Goal: Contribute content: Contribute content

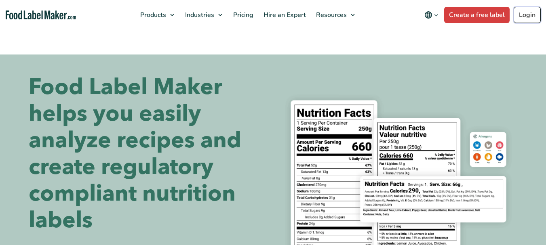
drag, startPoint x: 0, startPoint y: 0, endPoint x: 526, endPoint y: 16, distance: 526.4
click at [526, 16] on link "Login" at bounding box center [527, 15] width 27 height 16
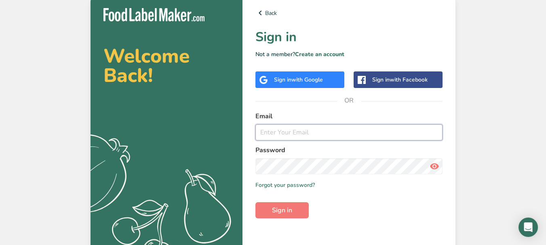
click at [282, 133] on input "email" at bounding box center [348, 132] width 187 height 16
type input "kelly.hoo@defeem.com.my"
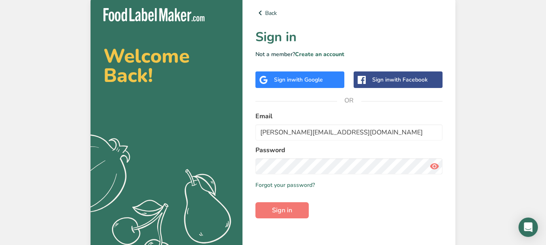
click at [437, 167] on icon at bounding box center [435, 166] width 10 height 15
click at [290, 215] on span "Sign in" at bounding box center [282, 211] width 20 height 10
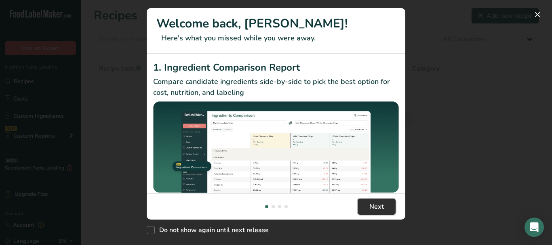
click at [390, 203] on button "Next" at bounding box center [377, 207] width 38 height 16
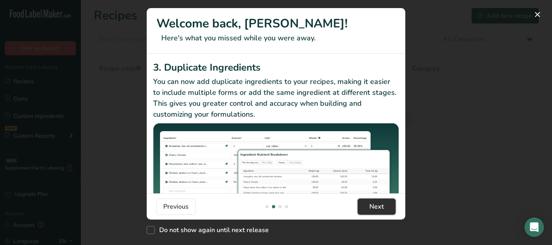
click at [388, 206] on button "Next" at bounding box center [377, 207] width 38 height 16
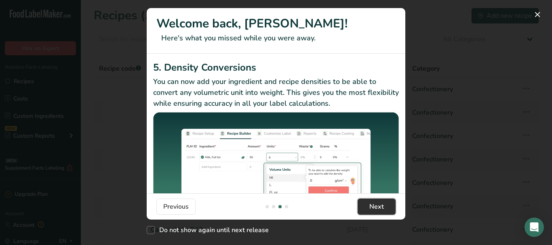
click at [388, 206] on button "Next" at bounding box center [377, 207] width 38 height 16
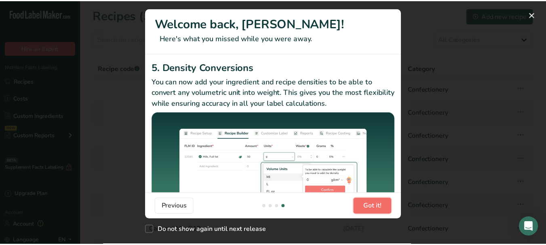
scroll to position [0, 776]
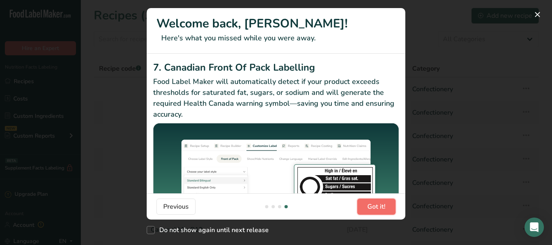
click at [388, 206] on button "Got it!" at bounding box center [376, 207] width 38 height 16
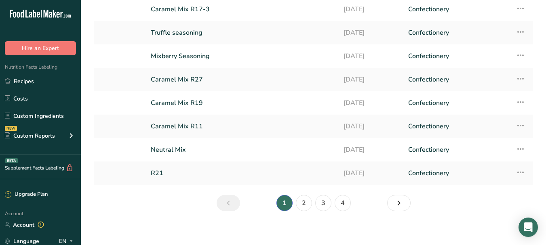
scroll to position [132, 0]
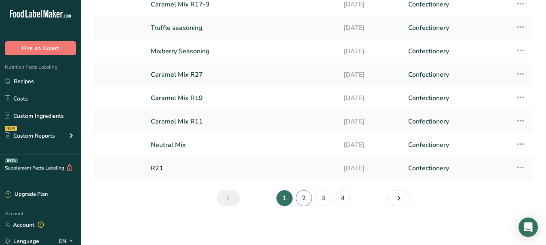
click at [303, 201] on link "2" at bounding box center [304, 198] width 16 height 16
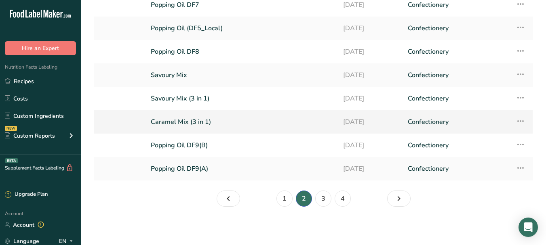
scroll to position [132, 0]
click at [324, 200] on link "3" at bounding box center [323, 198] width 16 height 16
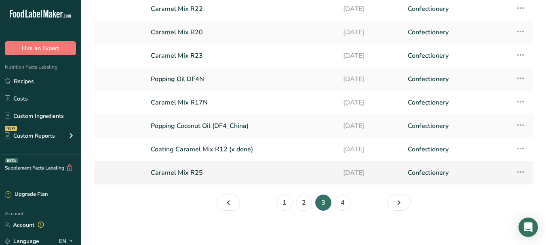
scroll to position [132, 0]
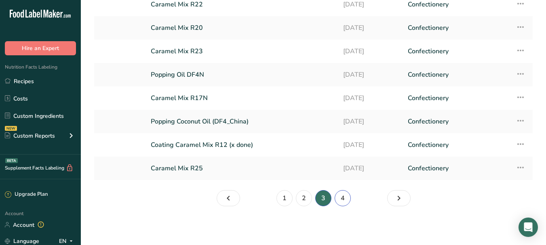
click at [343, 199] on link "4" at bounding box center [343, 198] width 16 height 16
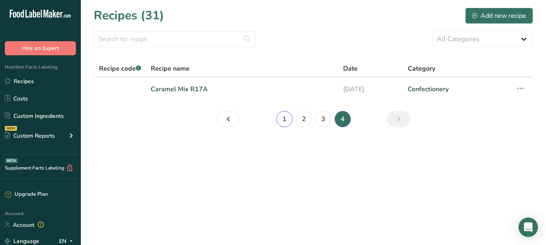
click at [283, 118] on link "1" at bounding box center [284, 119] width 16 height 16
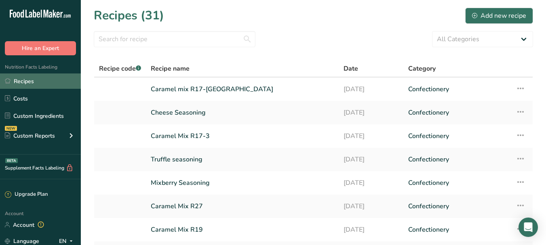
click at [27, 80] on link "Recipes" at bounding box center [40, 81] width 81 height 15
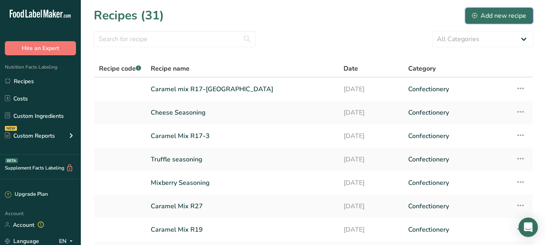
click at [489, 16] on div "Add new recipe" at bounding box center [499, 16] width 54 height 10
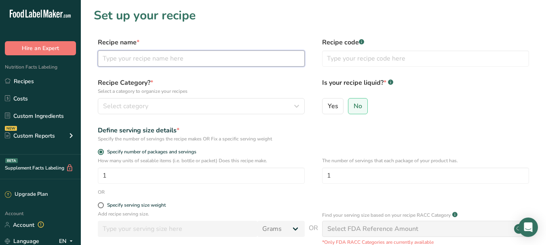
click at [194, 60] on input "text" at bounding box center [201, 59] width 207 height 16
type input "Fine Salt"
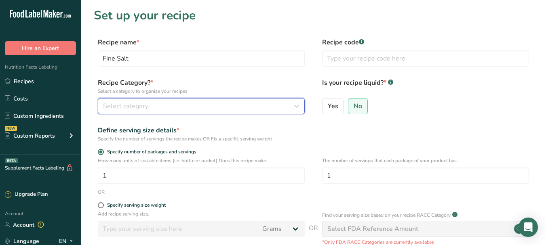
click at [174, 107] on div "Select category" at bounding box center [199, 106] width 192 height 10
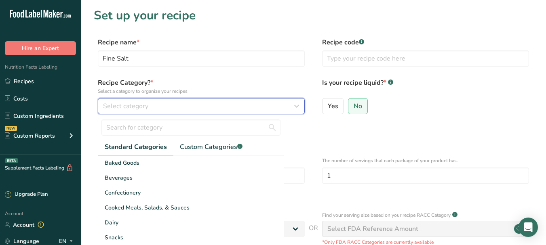
click at [302, 103] on button "Select category" at bounding box center [201, 106] width 207 height 16
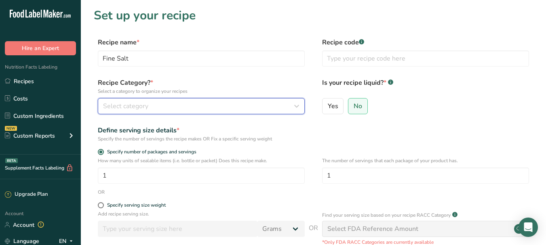
click at [300, 105] on icon "button" at bounding box center [297, 106] width 10 height 15
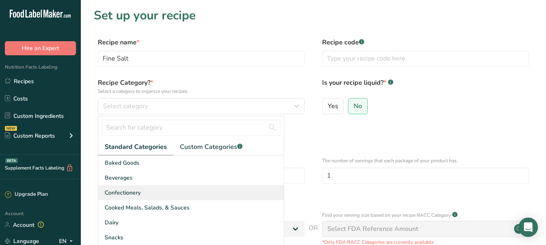
click at [163, 194] on div "Confectionery" at bounding box center [190, 192] width 185 height 15
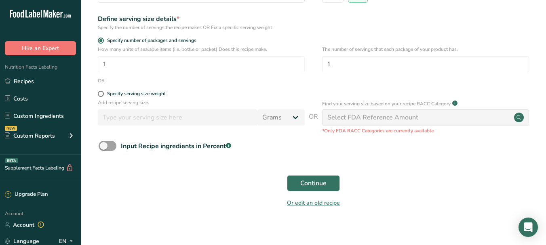
scroll to position [118, 0]
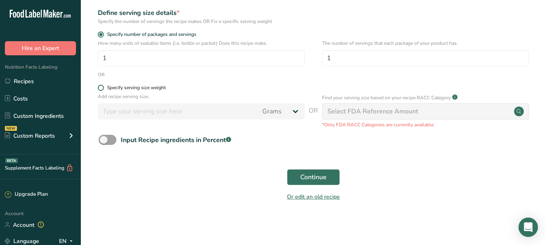
click at [101, 88] on span at bounding box center [101, 88] width 6 height 6
click at [101, 88] on input "Specify serving size weight" at bounding box center [100, 87] width 5 height 5
radio input "true"
radio input "false"
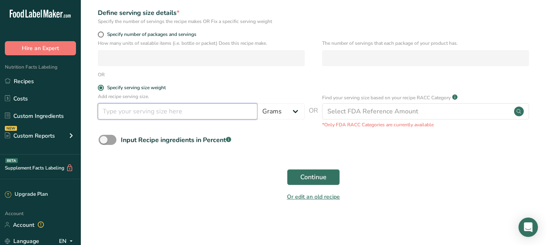
click at [159, 112] on input "number" at bounding box center [178, 111] width 160 height 16
drag, startPoint x: 175, startPoint y: 112, endPoint x: 222, endPoint y: 101, distance: 47.9
click at [176, 112] on input "number" at bounding box center [178, 111] width 160 height 16
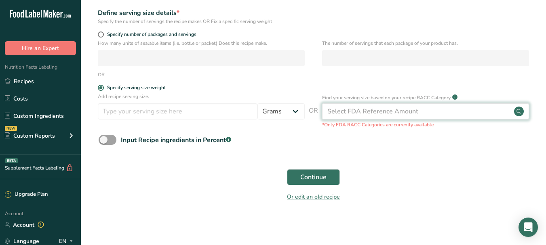
click at [383, 107] on div "Select FDA Reference Amount" at bounding box center [372, 112] width 91 height 10
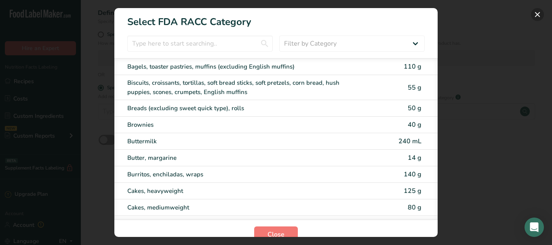
click at [538, 14] on button "RACC Category Selection Modal" at bounding box center [537, 14] width 13 height 13
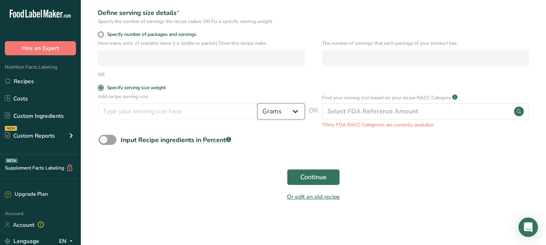
click at [297, 111] on select "Grams kg mg mcg lb oz l mL fl oz tbsp tsp cup qt gallon" at bounding box center [280, 111] width 47 height 16
click at [452, 152] on form "Recipe name * Fine Salt Recipe code .a-a{fill:#347362;}.b-a{fill:#fff;} Recipe …" at bounding box center [313, 63] width 439 height 287
click at [122, 110] on input "number" at bounding box center [178, 111] width 160 height 16
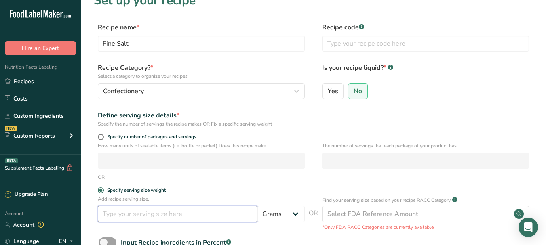
scroll to position [0, 0]
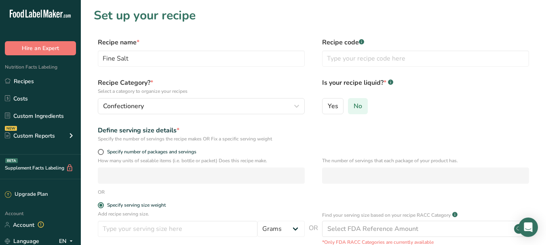
click at [359, 100] on label "No" at bounding box center [358, 106] width 20 height 16
click at [354, 103] on input "No" at bounding box center [350, 105] width 5 height 5
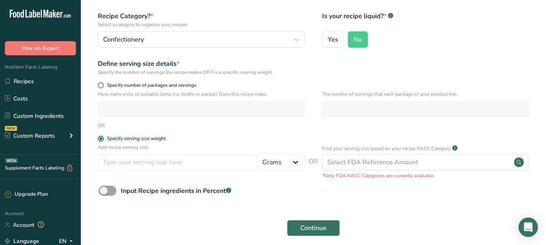
scroll to position [81, 0]
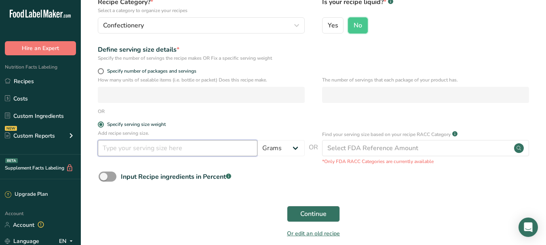
click at [206, 153] on input "number" at bounding box center [178, 148] width 160 height 16
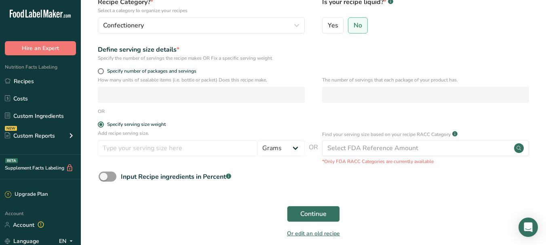
click at [240, 204] on div "Continue" at bounding box center [313, 214] width 439 height 26
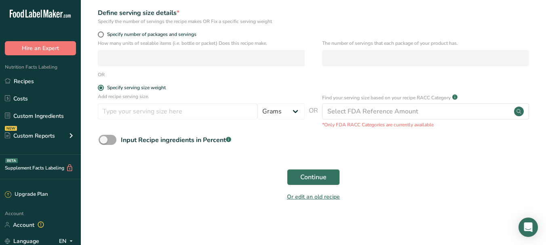
click at [105, 141] on span at bounding box center [108, 140] width 18 height 10
click at [104, 141] on input "Input Recipe ingredients in Percent .a-a{fill:#347362;}.b-a{fill:#fff;}" at bounding box center [101, 139] width 5 height 5
checkbox input "true"
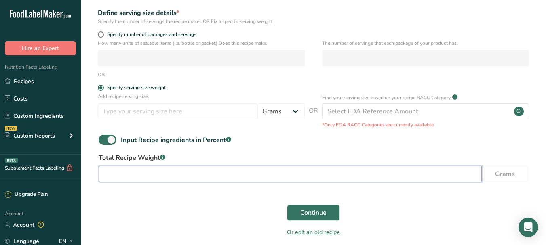
click at [129, 172] on input "number" at bounding box center [290, 174] width 383 height 16
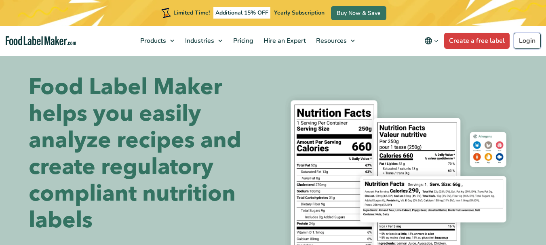
click at [531, 15] on header "Limited Time! Additional 15% OFF Yearly Subscription Buy Now & Save Products Fo…" at bounding box center [273, 28] width 546 height 56
click at [523, 42] on link "Login" at bounding box center [527, 41] width 27 height 16
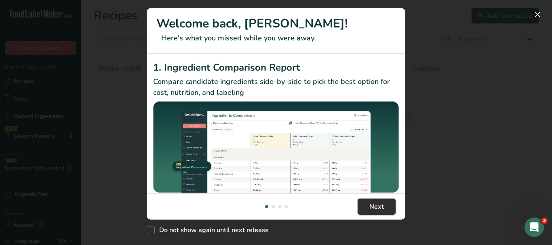
click at [377, 208] on span "Next" at bounding box center [376, 207] width 15 height 10
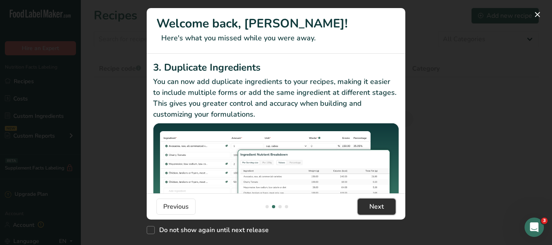
click at [378, 208] on span "Next" at bounding box center [376, 207] width 15 height 10
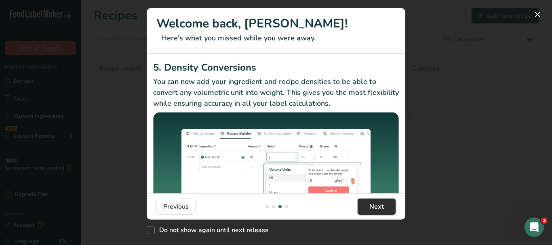
click at [378, 208] on span "Next" at bounding box center [376, 207] width 15 height 10
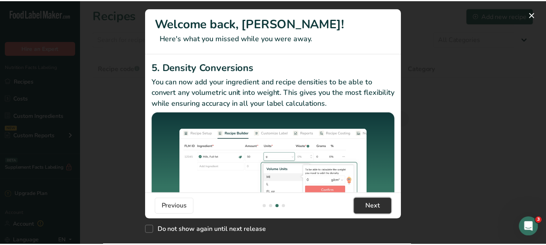
scroll to position [0, 776]
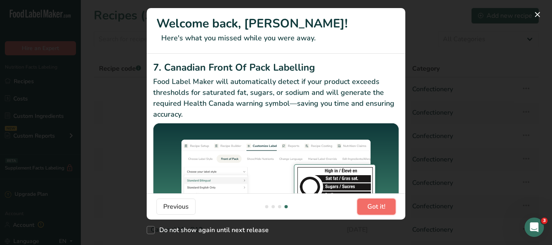
click at [378, 208] on span "Got it!" at bounding box center [376, 207] width 18 height 10
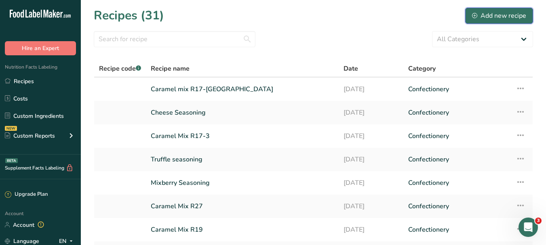
click at [510, 16] on div "Add new recipe" at bounding box center [499, 16] width 54 height 10
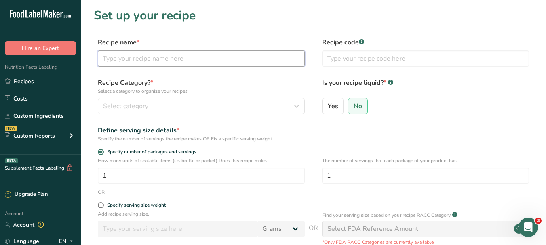
click at [206, 59] on input "text" at bounding box center [201, 59] width 207 height 16
type input "Fine Salt"
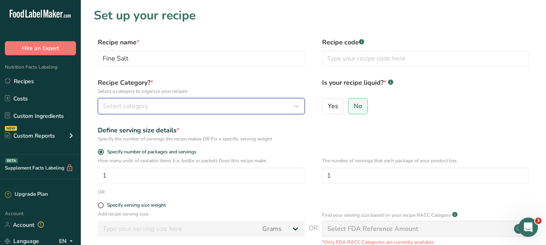
click at [296, 106] on icon "button" at bounding box center [297, 106] width 10 height 15
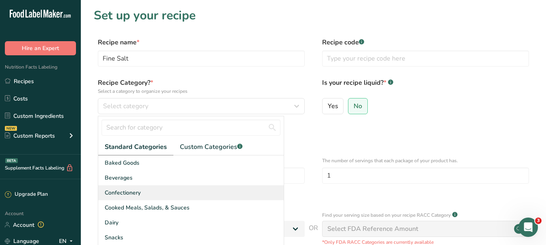
click at [134, 194] on span "Confectionery" at bounding box center [123, 193] width 36 height 8
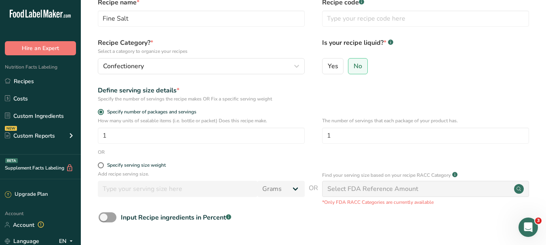
scroll to position [40, 0]
click at [101, 166] on span at bounding box center [101, 165] width 6 height 6
click at [101, 166] on input "Specify serving size weight" at bounding box center [100, 164] width 5 height 5
radio input "true"
radio input "false"
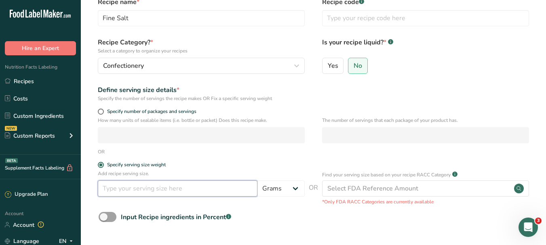
click at [116, 190] on input "number" at bounding box center [178, 189] width 160 height 16
click at [105, 217] on span at bounding box center [108, 217] width 18 height 10
click at [104, 217] on input "Input Recipe ingredients in Percent .a-a{fill:#347362;}.b-a{fill:#fff;}" at bounding box center [101, 217] width 5 height 5
checkbox input "true"
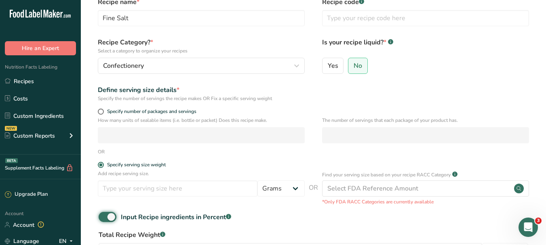
scroll to position [81, 0]
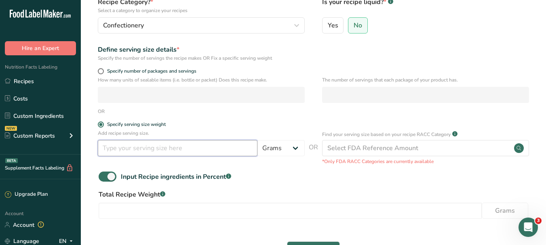
click at [233, 151] on input "number" at bounding box center [178, 148] width 160 height 16
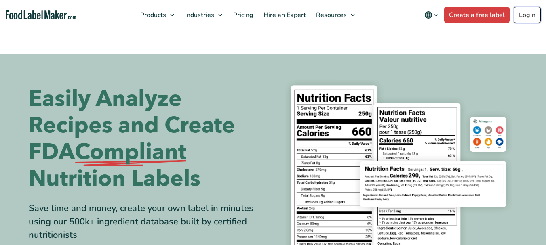
click at [534, 14] on link "Login" at bounding box center [527, 15] width 27 height 16
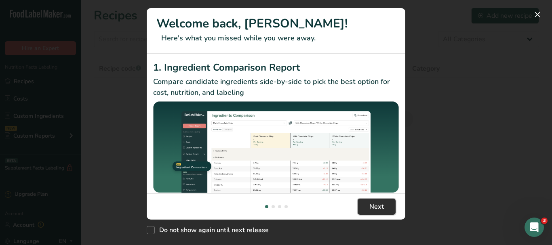
click at [375, 209] on span "Next" at bounding box center [376, 207] width 15 height 10
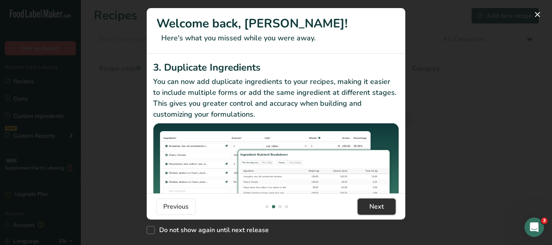
click at [375, 209] on span "Next" at bounding box center [376, 207] width 15 height 10
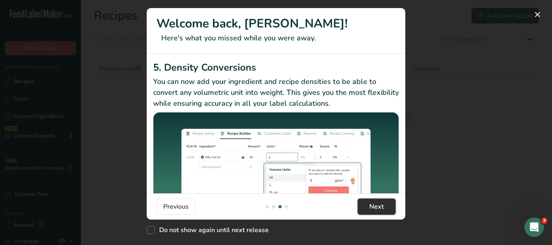
click at [375, 209] on span "Next" at bounding box center [376, 207] width 15 height 10
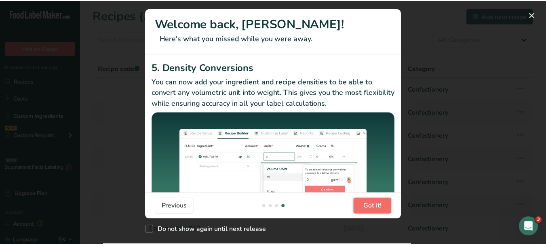
scroll to position [0, 776]
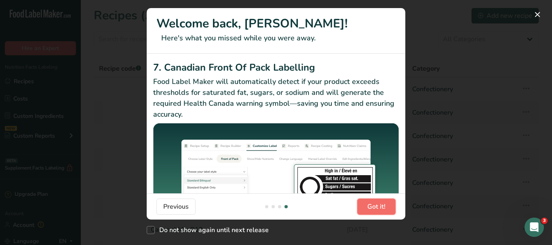
click at [375, 209] on span "Got it!" at bounding box center [376, 207] width 18 height 10
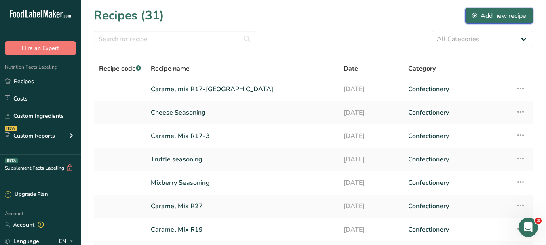
click at [503, 15] on div "Add new recipe" at bounding box center [499, 16] width 54 height 10
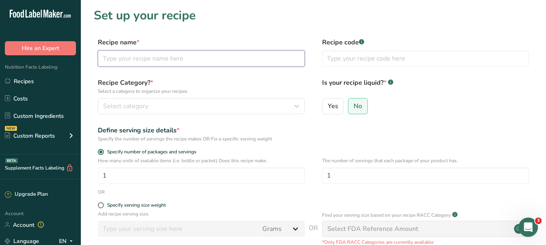
click at [165, 55] on input "text" at bounding box center [201, 59] width 207 height 16
type input "Fine Salt"
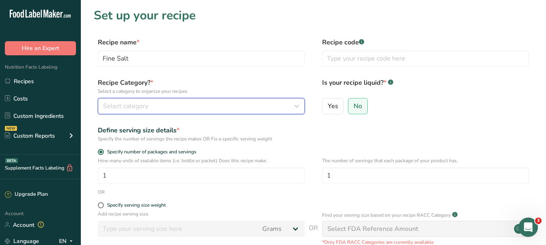
click at [144, 108] on span "Select category" at bounding box center [125, 106] width 45 height 10
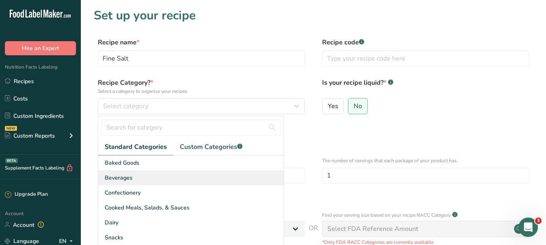
click at [142, 181] on div "Beverages" at bounding box center [190, 178] width 185 height 15
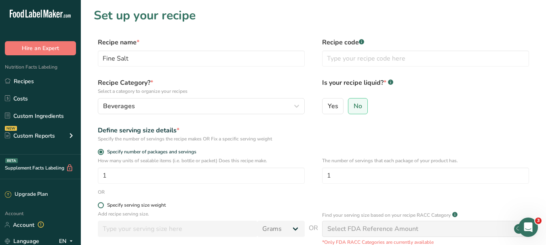
click at [102, 207] on span at bounding box center [101, 205] width 6 height 6
click at [102, 207] on input "Specify serving size weight" at bounding box center [100, 205] width 5 height 5
radio input "true"
radio input "false"
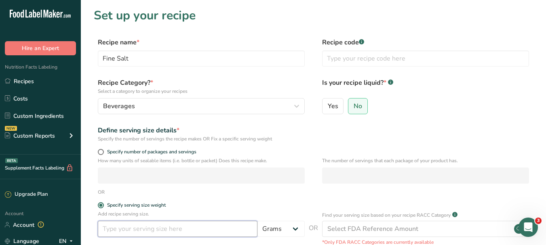
click at [143, 229] on input "number" at bounding box center [178, 229] width 160 height 16
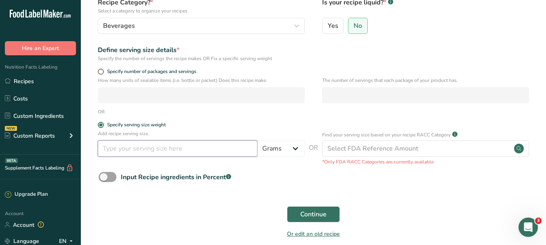
scroll to position [81, 0]
click at [204, 145] on input "number" at bounding box center [178, 148] width 160 height 16
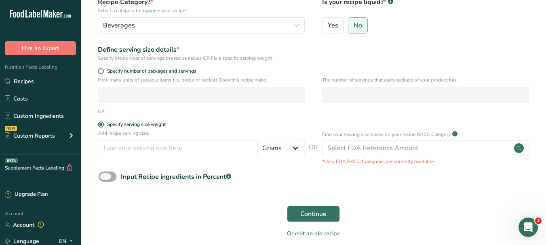
click at [106, 175] on span at bounding box center [108, 177] width 18 height 10
click at [104, 175] on input "Input Recipe ingredients in Percent .a-a{fill:#347362;}.b-a{fill:#fff;}" at bounding box center [101, 176] width 5 height 5
checkbox input "true"
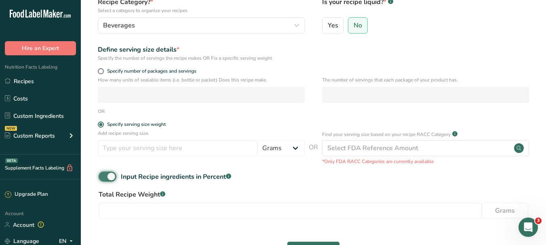
scroll to position [153, 0]
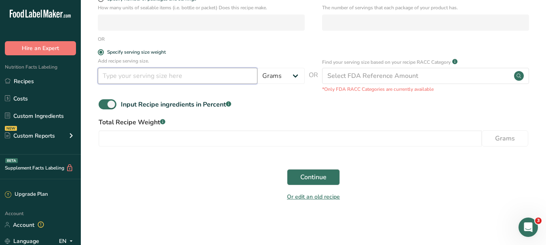
click at [201, 75] on input "number" at bounding box center [178, 76] width 160 height 16
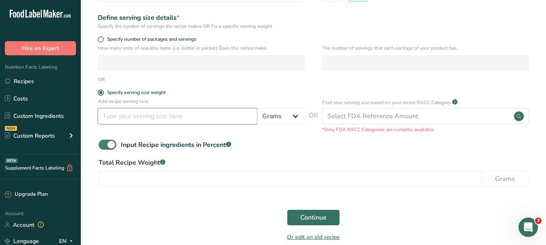
scroll to position [72, 0]
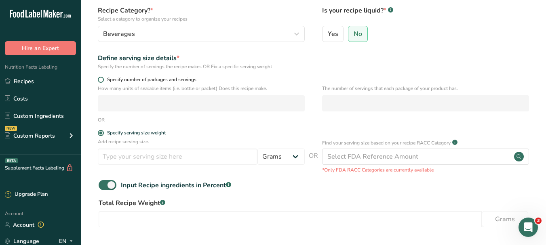
click at [100, 80] on span at bounding box center [101, 80] width 6 height 6
click at [100, 80] on input "Specify number of packages and servings" at bounding box center [100, 79] width 5 height 5
radio input "true"
radio input "false"
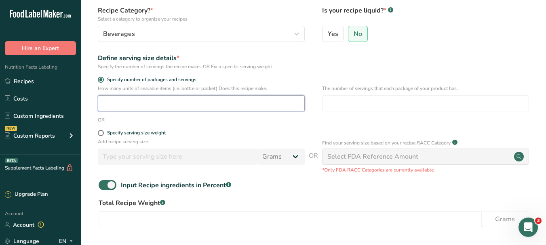
click at [120, 103] on input "number" at bounding box center [201, 103] width 207 height 16
type input "1"
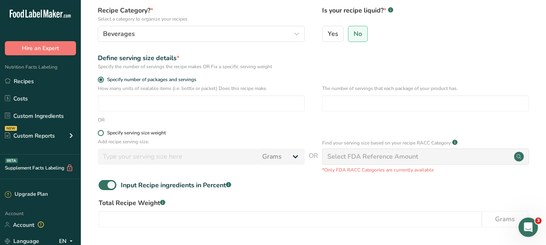
click at [104, 132] on span "Specify serving size weight" at bounding box center [135, 133] width 62 height 6
click at [103, 132] on input "Specify serving size weight" at bounding box center [100, 133] width 5 height 5
radio input "true"
radio input "false"
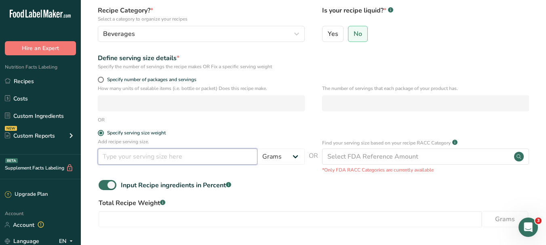
click at [155, 162] on input "number" at bounding box center [178, 157] width 160 height 16
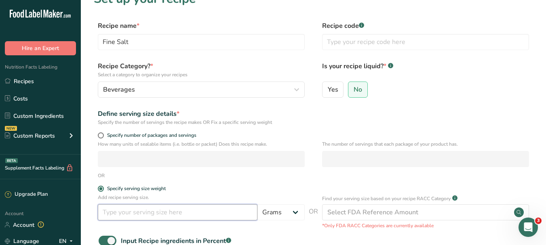
scroll to position [0, 0]
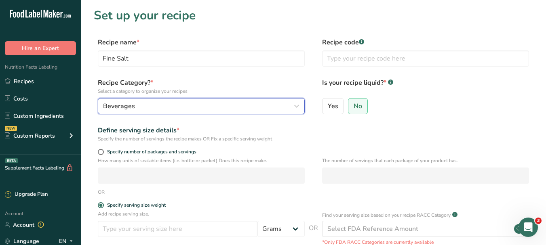
click at [261, 103] on div "Beverages" at bounding box center [199, 106] width 192 height 10
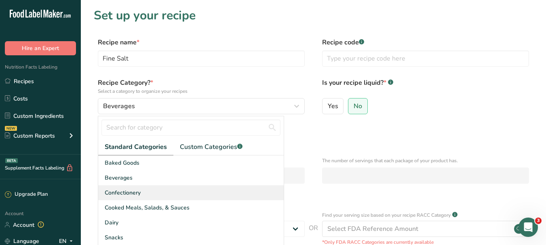
click at [202, 192] on div "Confectionery" at bounding box center [190, 192] width 185 height 15
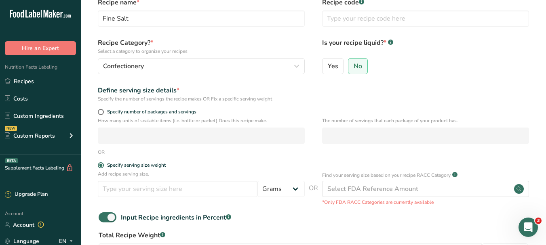
scroll to position [81, 0]
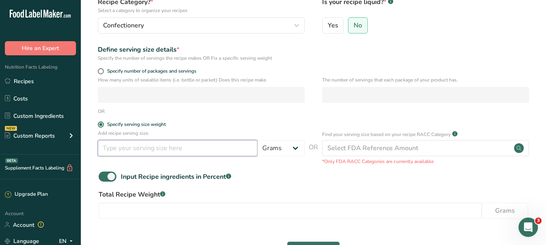
click at [188, 150] on input "number" at bounding box center [178, 148] width 160 height 16
type input "5"
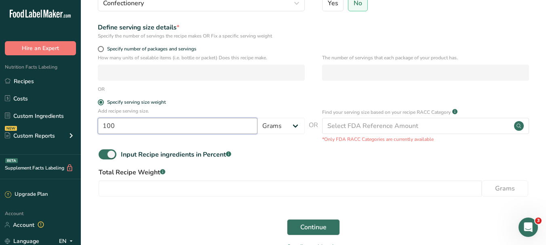
scroll to position [153, 0]
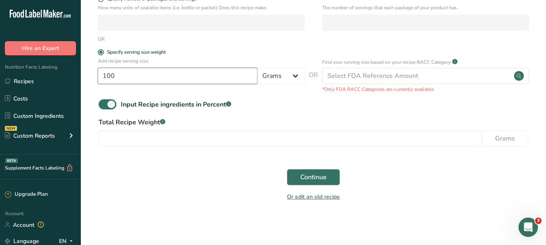
type input "100"
click at [314, 179] on span "Continue" at bounding box center [313, 178] width 26 height 10
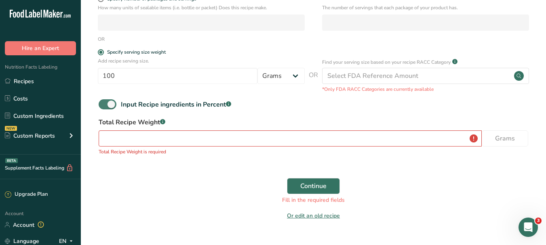
click at [112, 104] on span at bounding box center [108, 104] width 18 height 10
click at [104, 104] on input "Input Recipe ingredients in Percent .a-a{fill:#347362;}.b-a{fill:#fff;}" at bounding box center [101, 104] width 5 height 5
checkbox input "false"
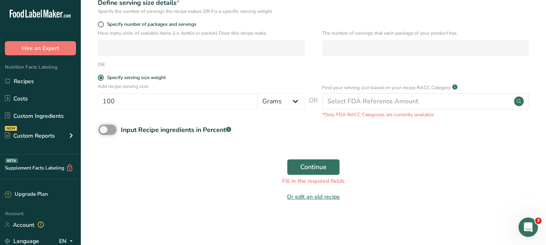
scroll to position [128, 0]
click at [324, 166] on span "Continue" at bounding box center [313, 167] width 26 height 10
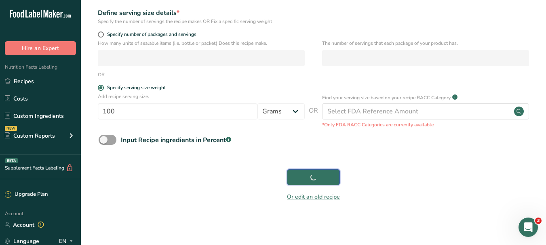
scroll to position [118, 0]
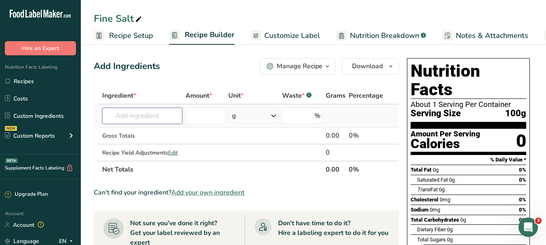
click at [141, 114] on input "text" at bounding box center [142, 116] width 80 height 16
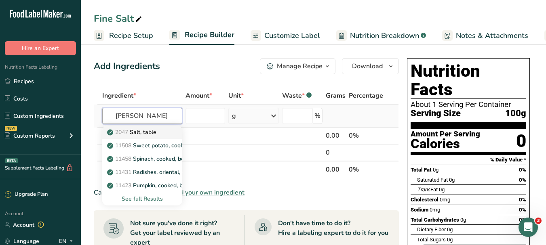
type input "[PERSON_NAME]"
click at [151, 131] on p "2047 Salt, table" at bounding box center [133, 132] width 48 height 8
type input "Salt, table"
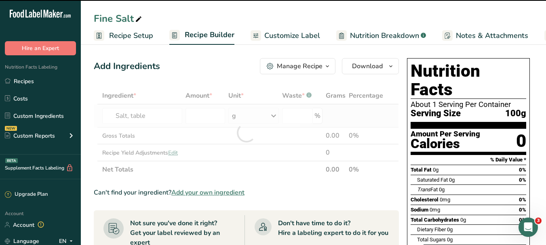
type input "0"
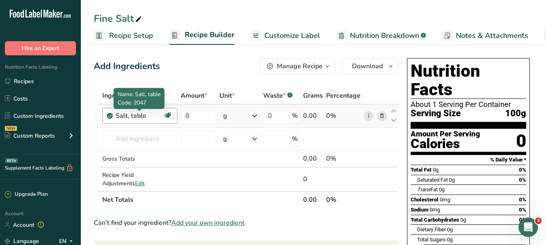
click at [147, 116] on div "Salt, table" at bounding box center [139, 116] width 47 height 10
click at [380, 116] on icon at bounding box center [382, 116] width 6 height 8
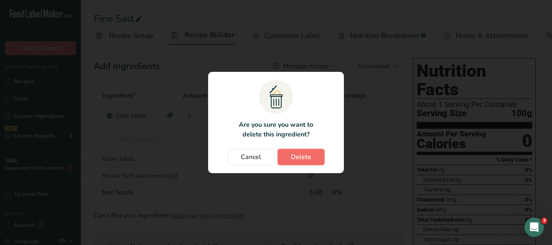
click at [300, 155] on span "Delete" at bounding box center [301, 157] width 20 height 10
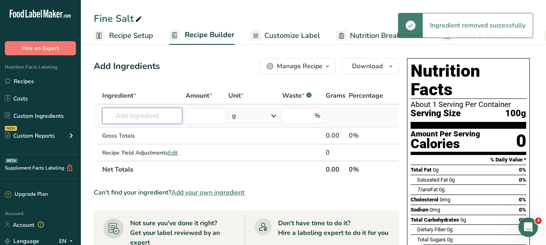
click at [133, 116] on input "text" at bounding box center [142, 116] width 80 height 16
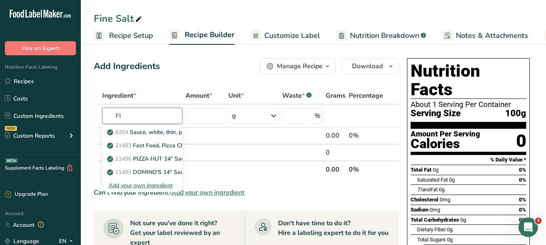
type input "F"
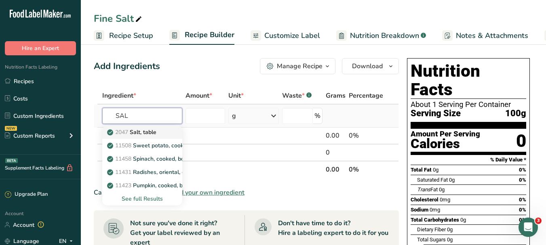
type input "SAL"
click at [146, 131] on p "2047 Salt, table" at bounding box center [133, 132] width 48 height 8
type input "Salt, table"
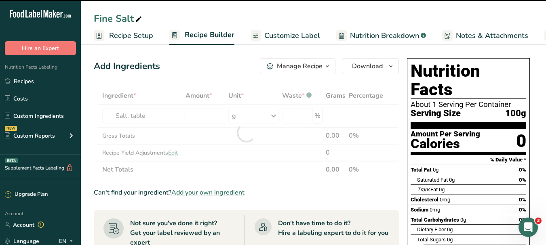
type input "0"
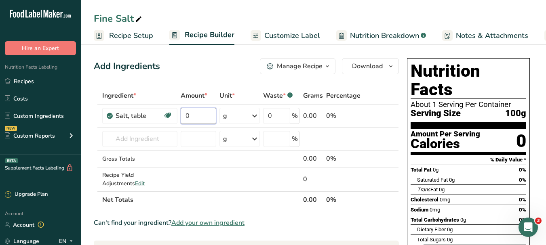
click at [203, 119] on input "0" at bounding box center [199, 116] width 36 height 16
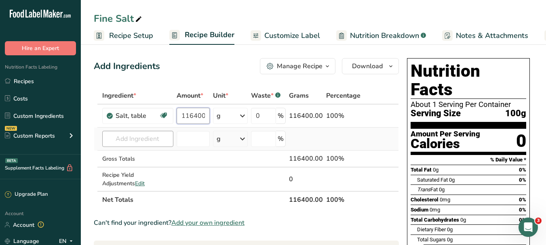
type input "116400"
click at [142, 137] on div "Ingredient * Amount * Unit * Waste * .a-a{fill:#347362;}.b-a{fill:#fff;} Grams …" at bounding box center [246, 147] width 305 height 121
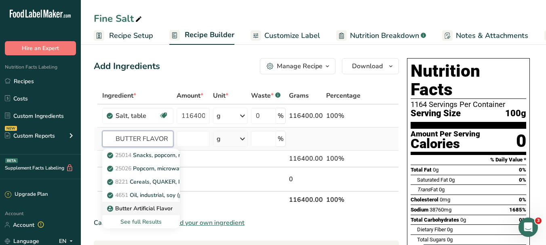
type input "BUTTER FLAVOR"
click at [156, 210] on p "Butter Artificial Flavor" at bounding box center [141, 208] width 64 height 8
type input "Butter Artificial Flavor"
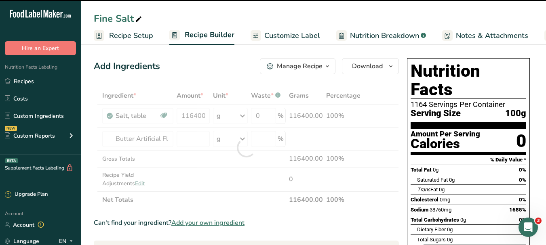
type input "0"
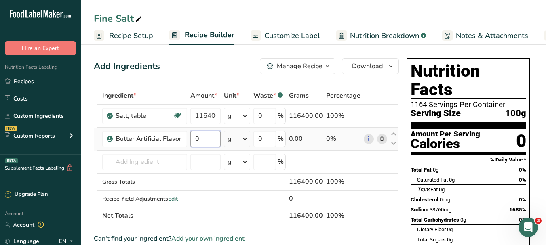
click at [209, 138] on input "0" at bounding box center [205, 139] width 30 height 16
type input "3600"
click at [364, 223] on div "Ingredient * Amount * Unit * Waste * .a-a{fill:#347362;}.b-a{fill:#fff;} Grams …" at bounding box center [246, 155] width 305 height 137
click at [392, 69] on icon "button" at bounding box center [391, 66] width 6 height 10
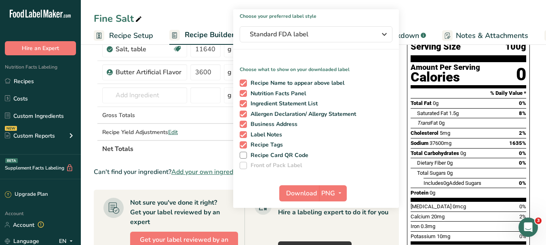
scroll to position [81, 0]
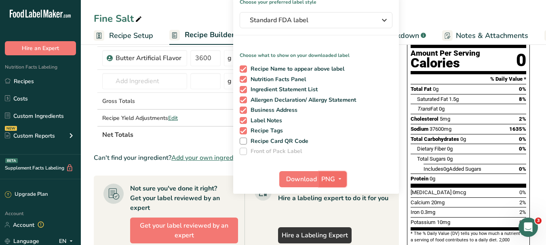
click at [338, 178] on icon "button" at bounding box center [340, 179] width 6 height 10
click at [338, 235] on link "PDF" at bounding box center [334, 235] width 26 height 13
click at [312, 177] on span "Download" at bounding box center [302, 180] width 31 height 10
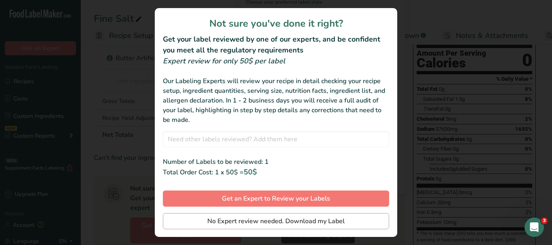
click at [318, 213] on div "Not sure you've done it right? Get your label reviewed by one of our experts, a…" at bounding box center [276, 122] width 242 height 229
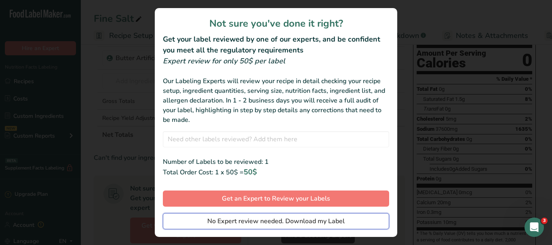
click at [322, 224] on span "No Expert review needed. Download my Label" at bounding box center [275, 222] width 137 height 10
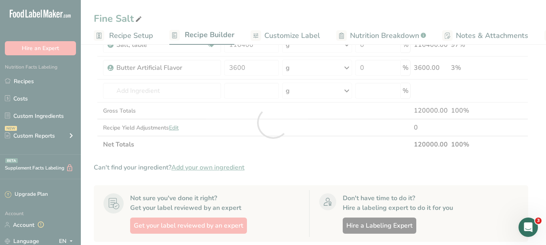
scroll to position [0, 0]
